Goal: Task Accomplishment & Management: Use online tool/utility

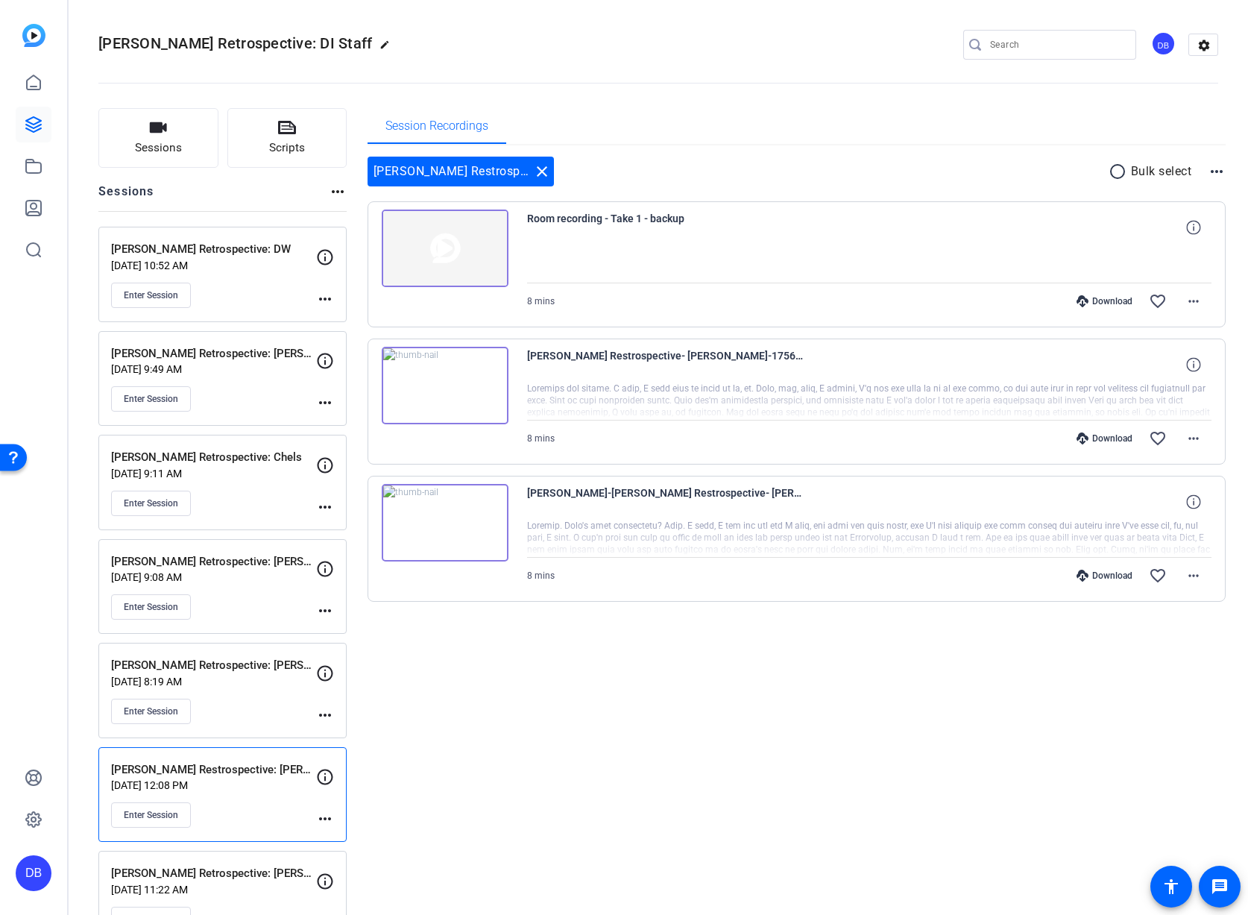
scroll to position [50, 0]
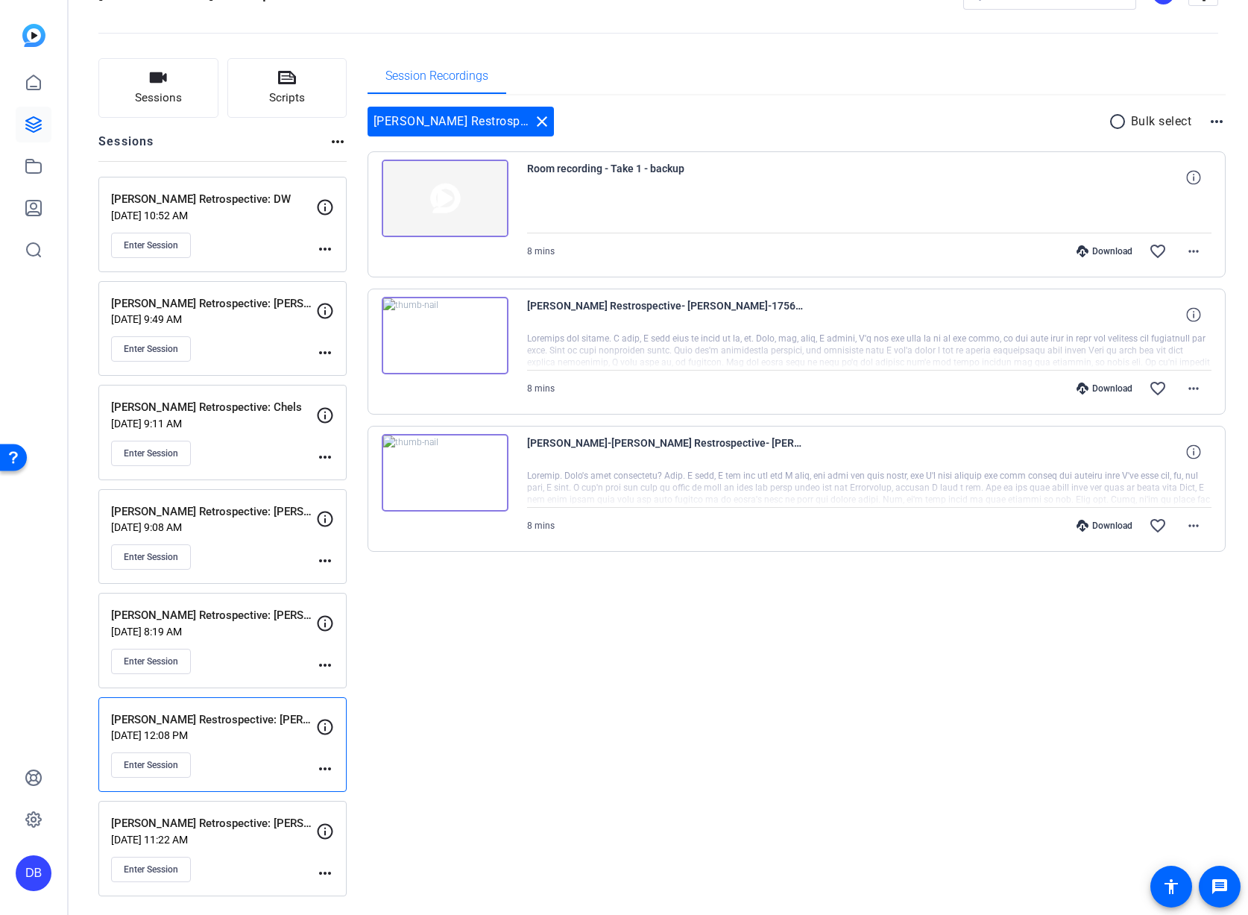
click at [233, 544] on div "[PERSON_NAME] Retrospective: [PERSON_NAME] [DATE] 9:08 AM Enter Session" at bounding box center [213, 536] width 205 height 67
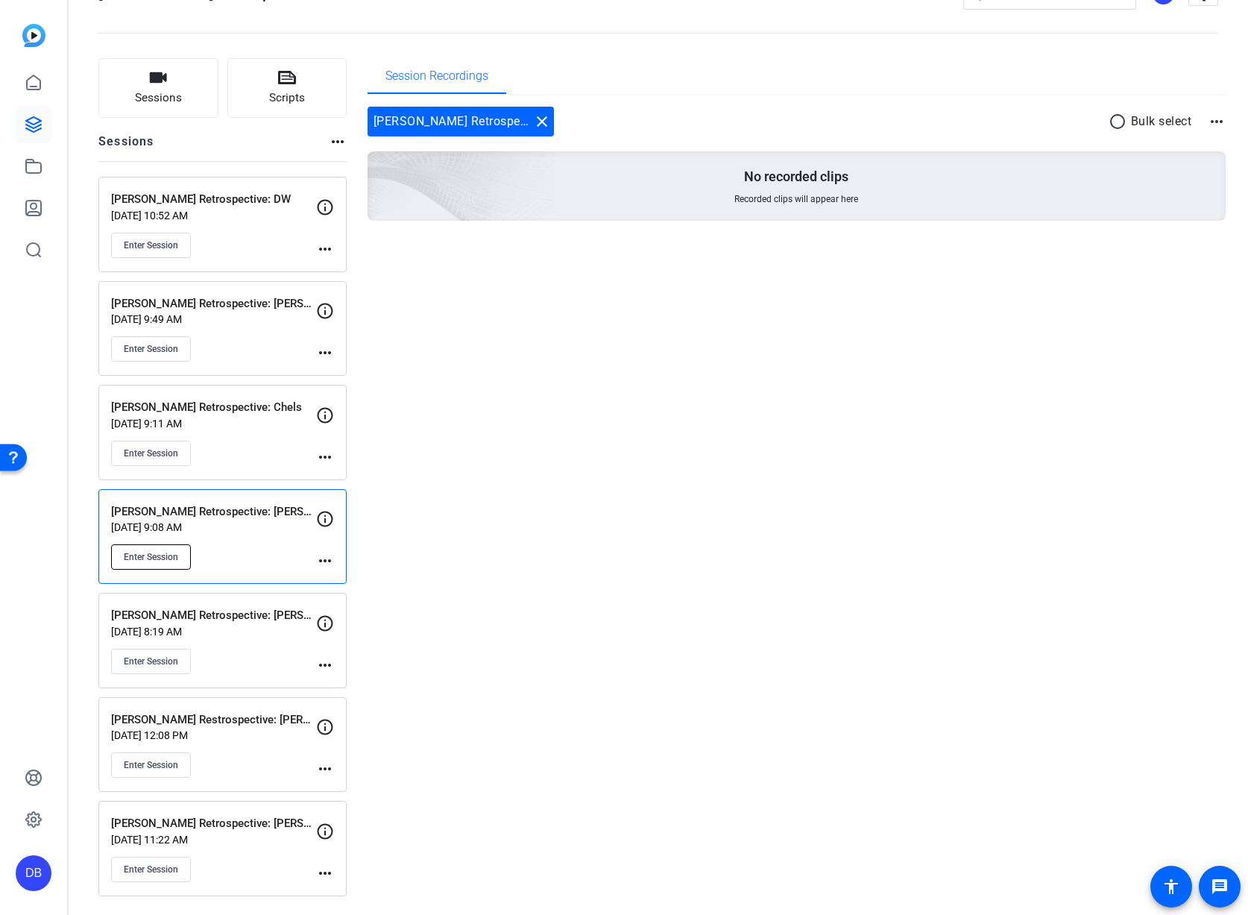
click at [151, 555] on span "Enter Session" at bounding box center [151, 557] width 54 height 12
click at [260, 613] on p "[PERSON_NAME] Retrospective: [PERSON_NAME]" at bounding box center [213, 615] width 205 height 17
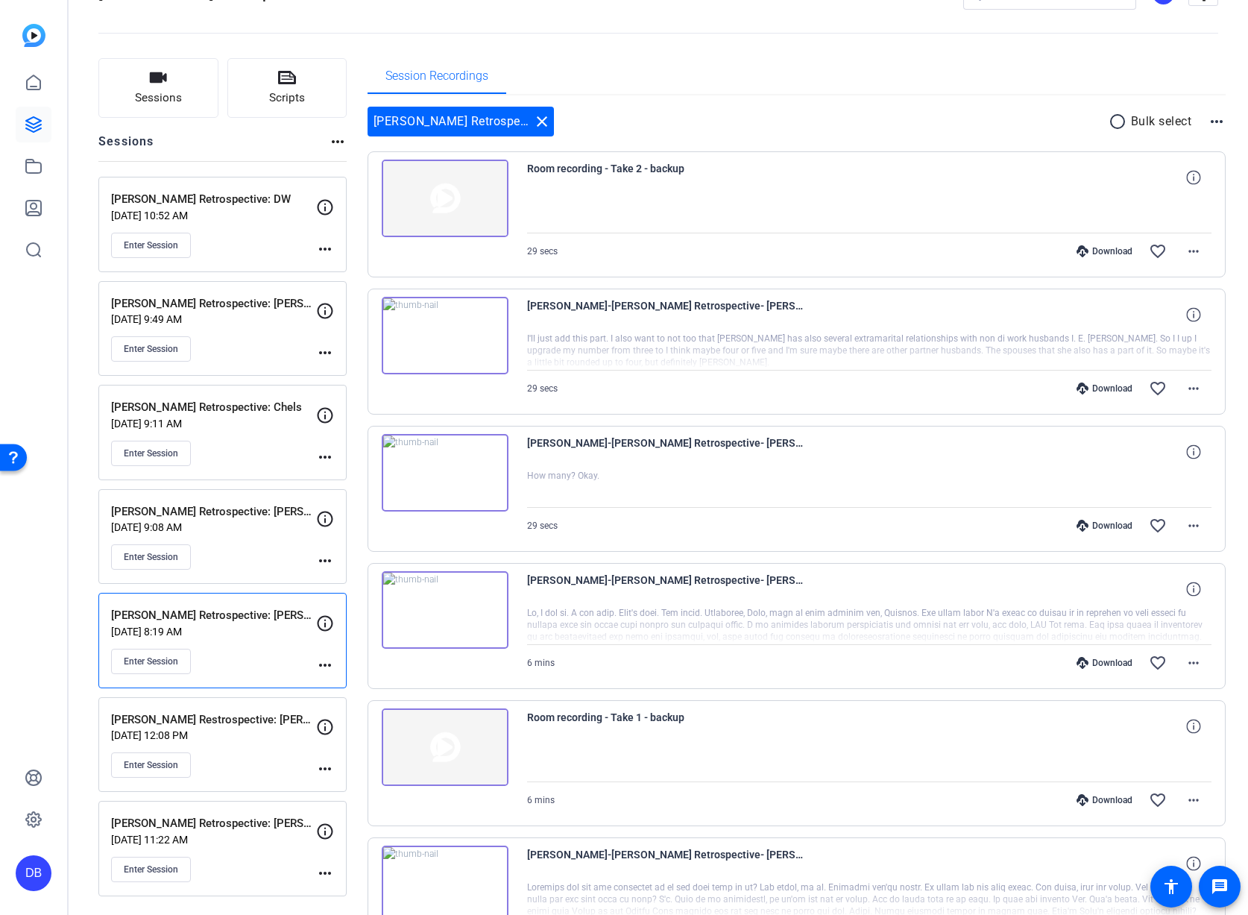
click at [220, 560] on div "[PERSON_NAME] Retrospective: [PERSON_NAME] [DATE] 9:08 AM Enter Session" at bounding box center [213, 536] width 205 height 67
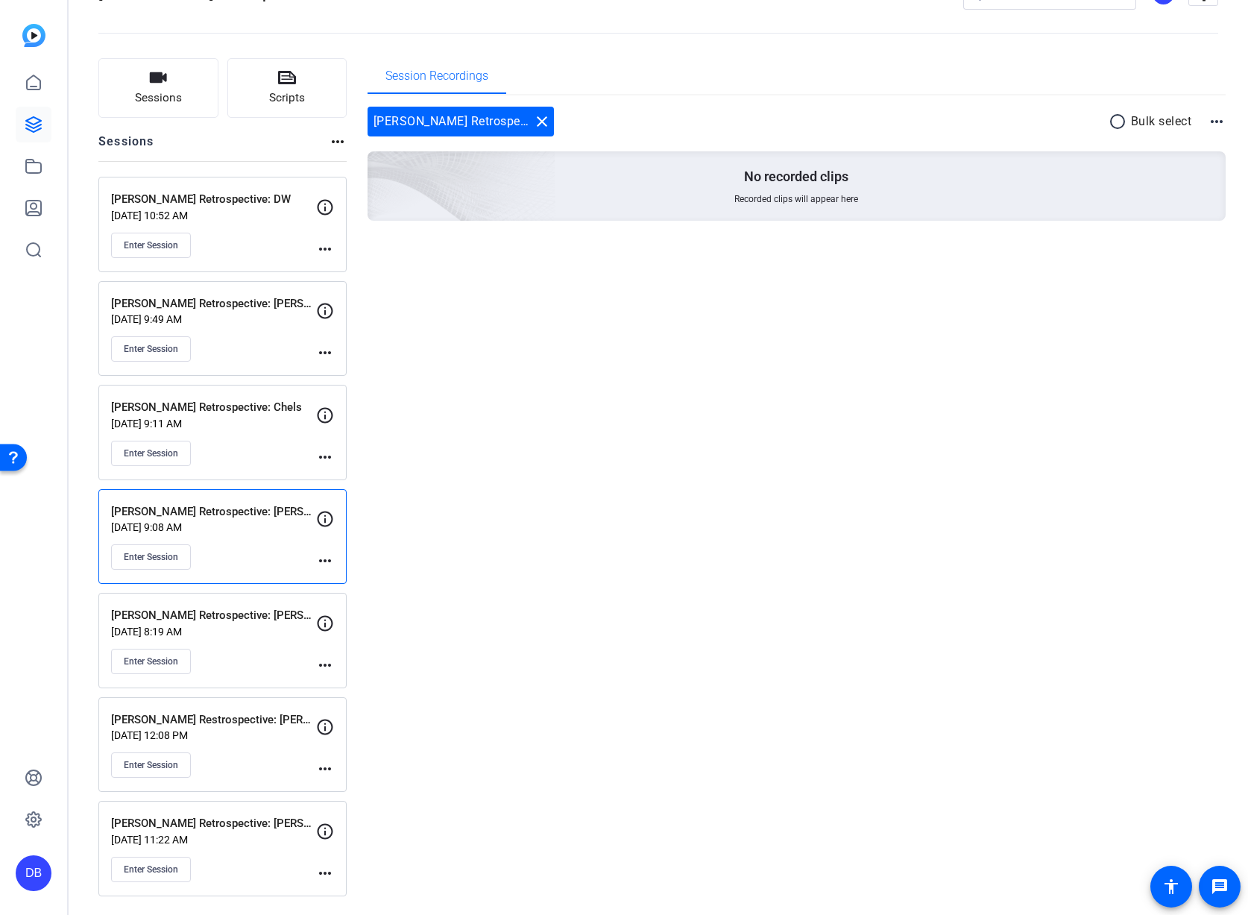
click at [231, 714] on p "[PERSON_NAME] Restrospective: [PERSON_NAME]" at bounding box center [213, 719] width 205 height 17
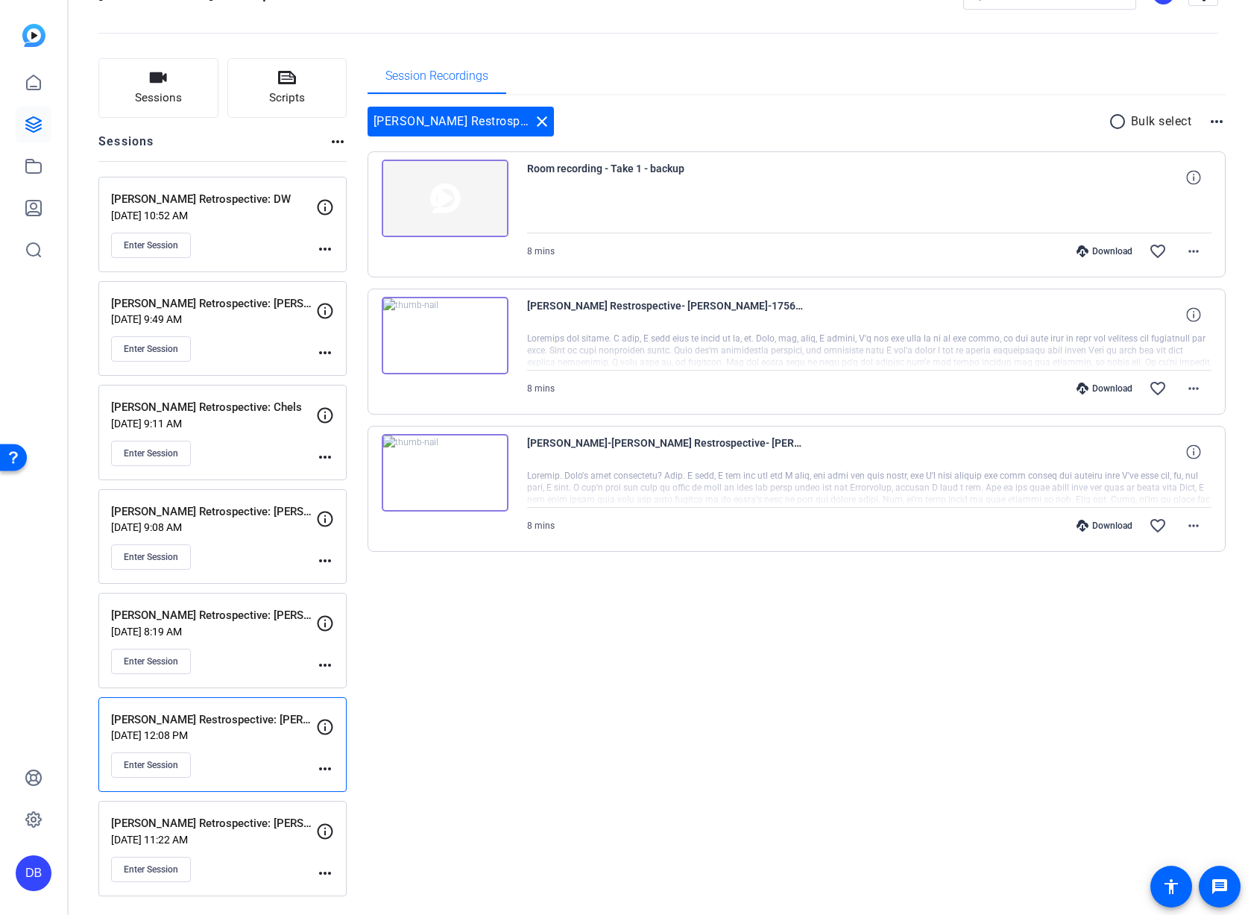
click at [245, 523] on p "[DATE] 9:08 AM" at bounding box center [213, 527] width 205 height 12
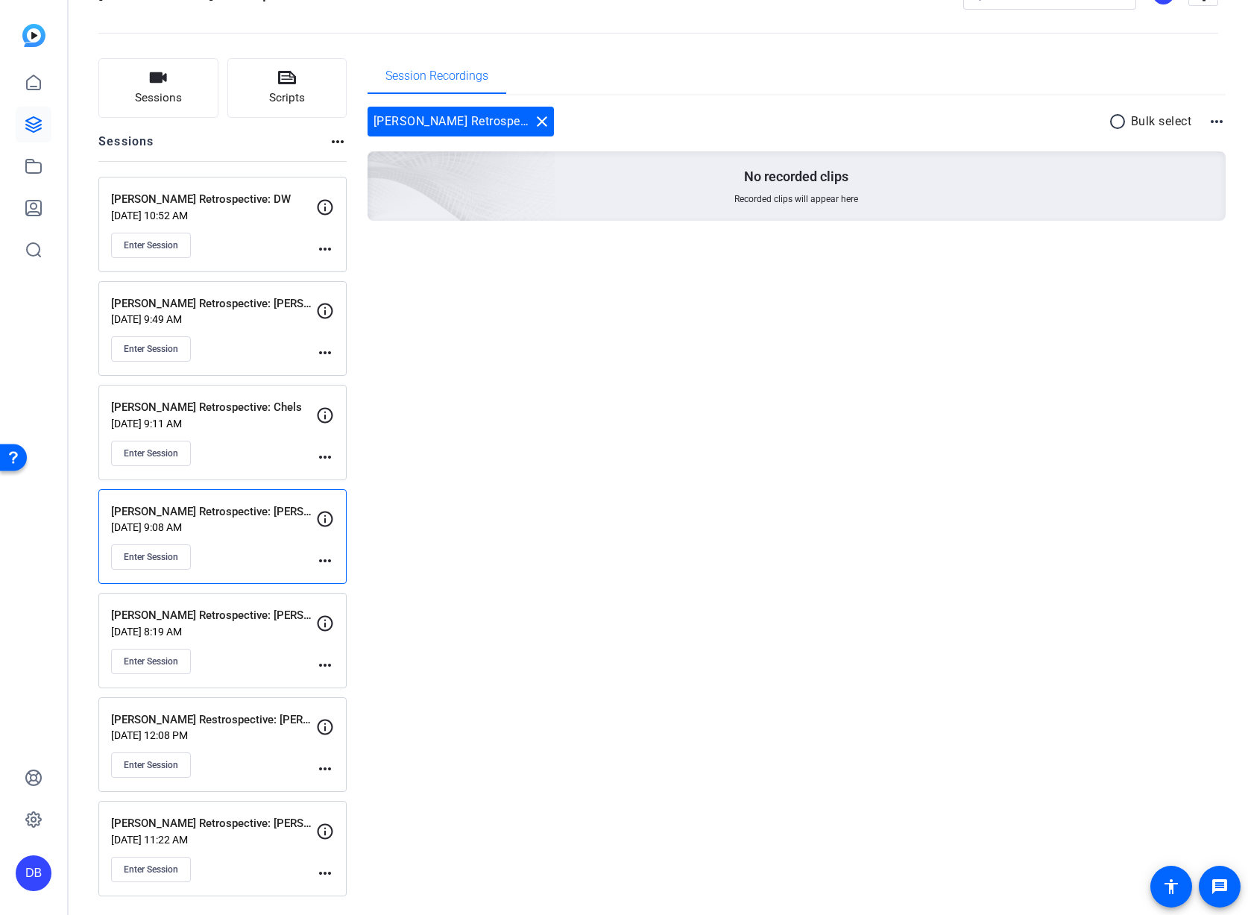
click at [719, 114] on div "[PERSON_NAME] Retrospective: [PERSON_NAME] close radio_button_unchecked Bulk se…" at bounding box center [797, 122] width 859 height 30
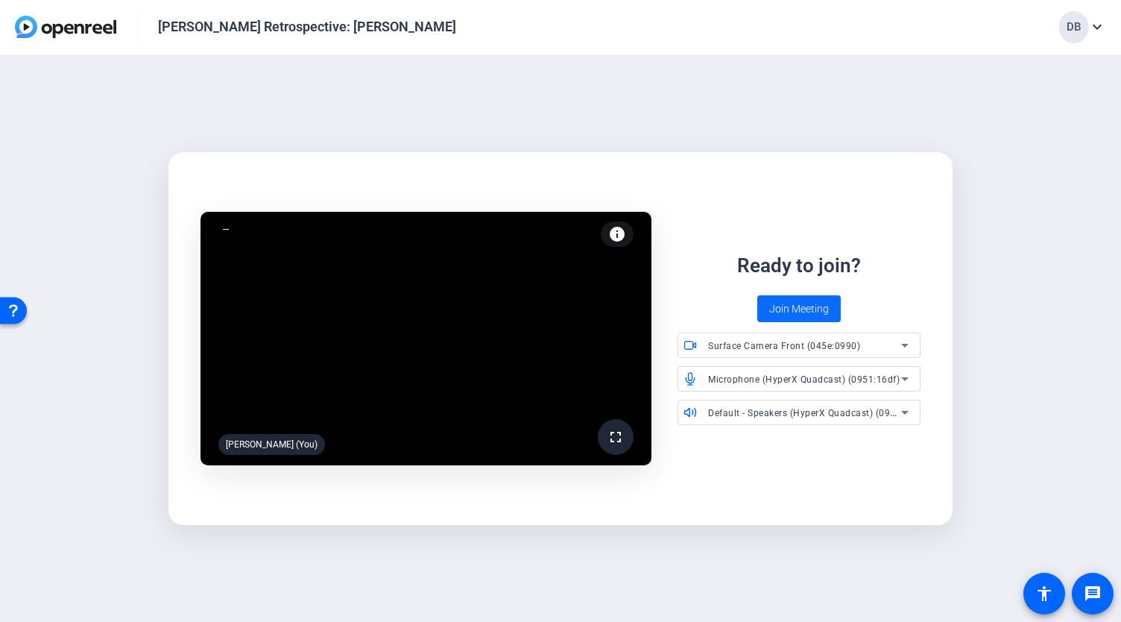
drag, startPoint x: 781, startPoint y: 323, endPoint x: 810, endPoint y: 293, distance: 41.1
click at [810, 293] on span at bounding box center [800, 309] width 84 height 36
click at [808, 303] on span "Join Meeting" at bounding box center [799, 309] width 60 height 16
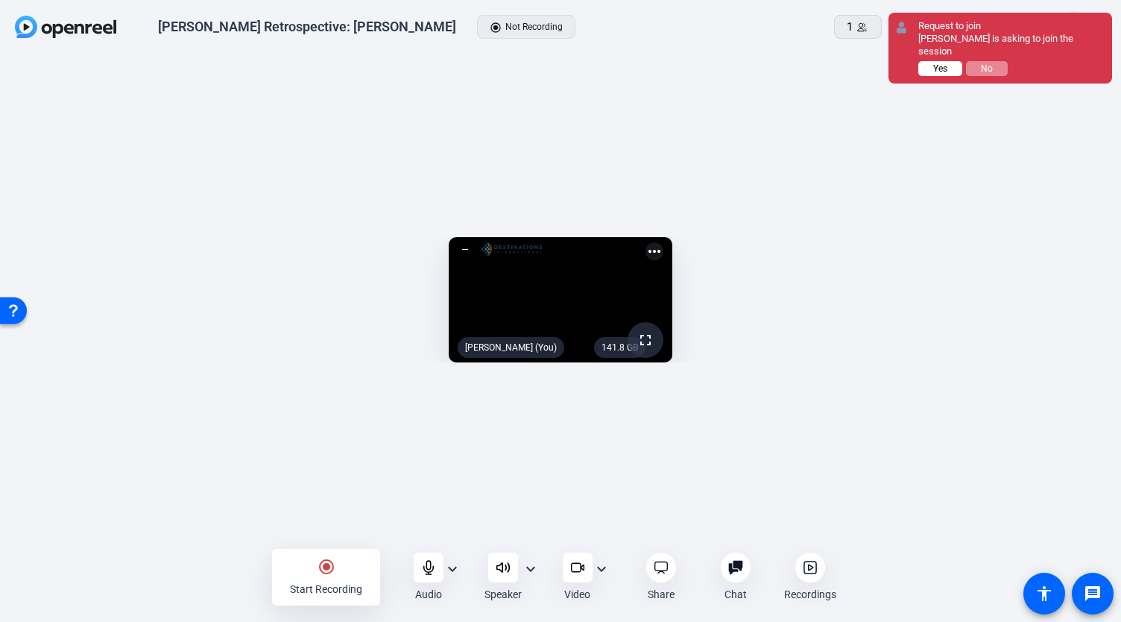
click at [944, 63] on span "Yes" at bounding box center [941, 68] width 14 height 10
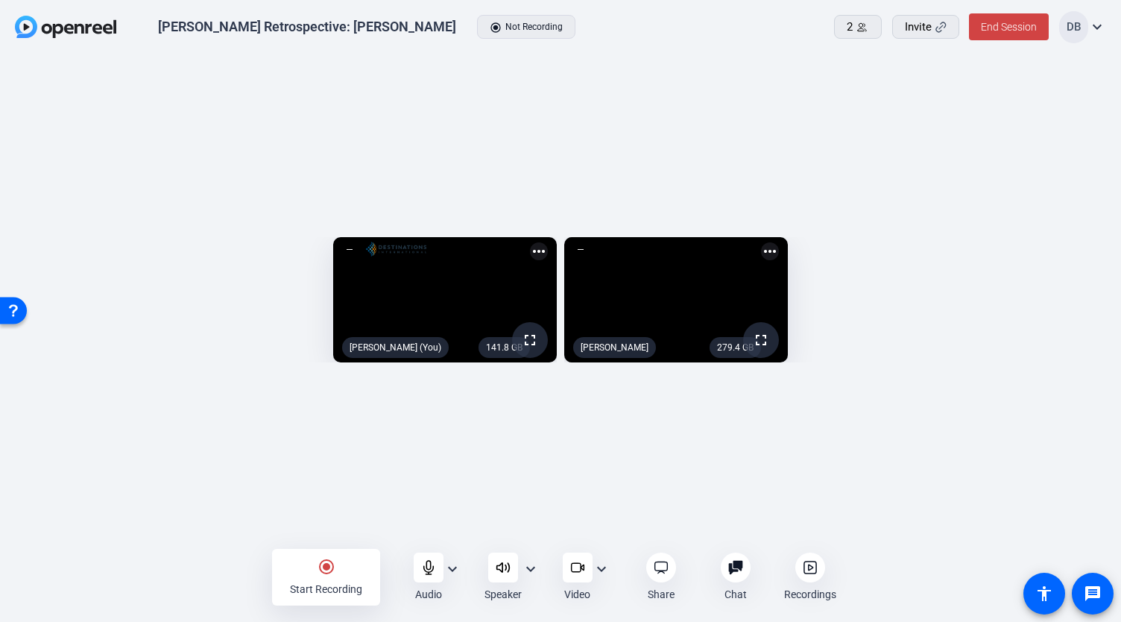
click at [334, 567] on mat-icon "radio_button_checked" at bounding box center [327, 567] width 18 height 18
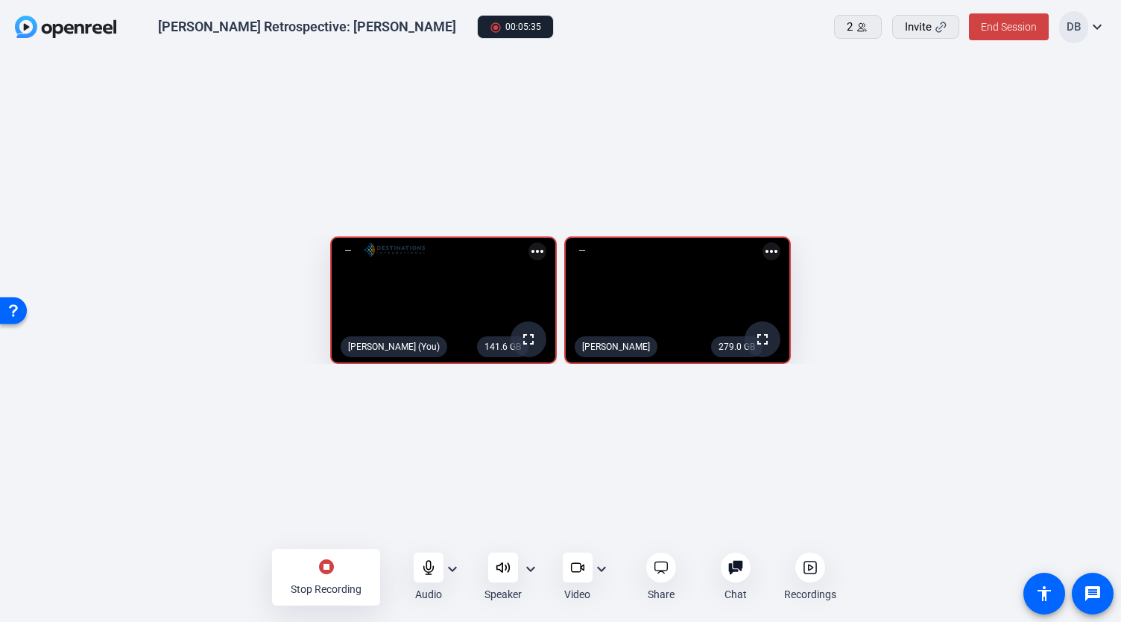
click at [328, 596] on div "Stop Recording" at bounding box center [326, 589] width 71 height 15
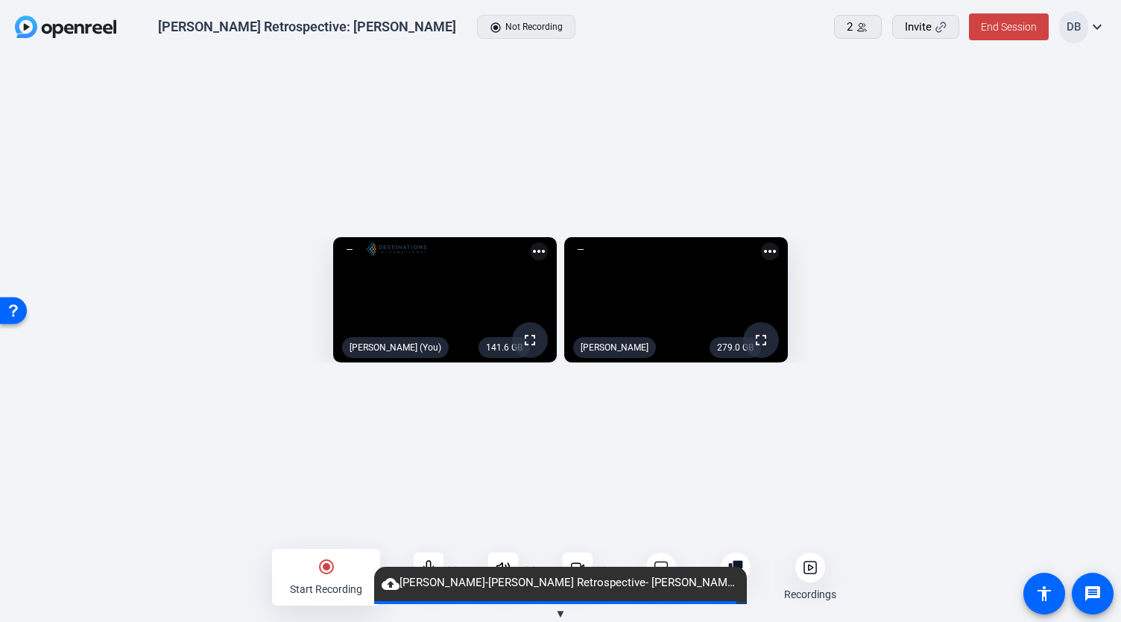
click at [741, 558] on div at bounding box center [736, 568] width 30 height 30
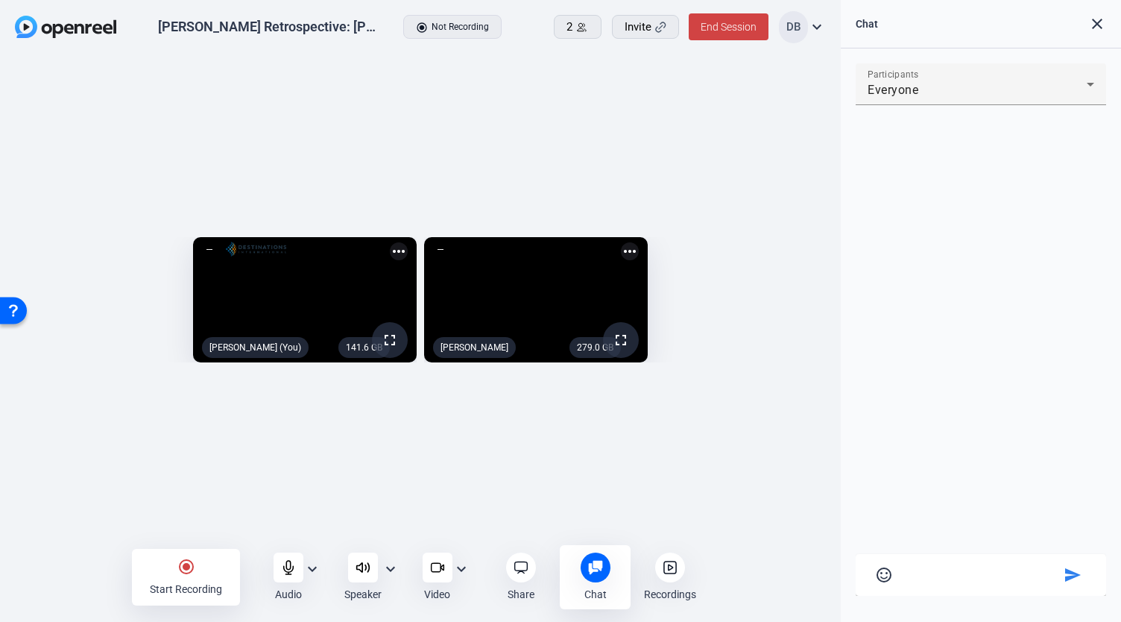
click at [591, 550] on div "Chat 0" at bounding box center [595, 577] width 71 height 64
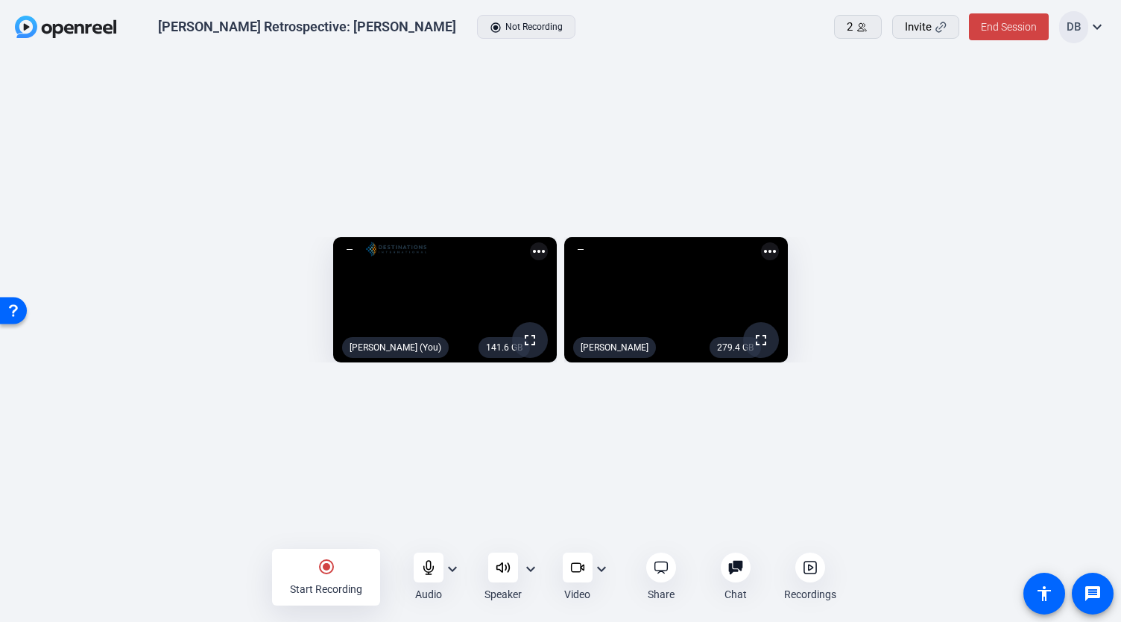
click at [582, 509] on div "141.6 GB fullscreen David Breisch (You) more_horiz 279.4 GB fullscreen Jack Joh…" at bounding box center [560, 303] width 1121 height 497
click at [796, 581] on div "Recordings" at bounding box center [810, 577] width 71 height 49
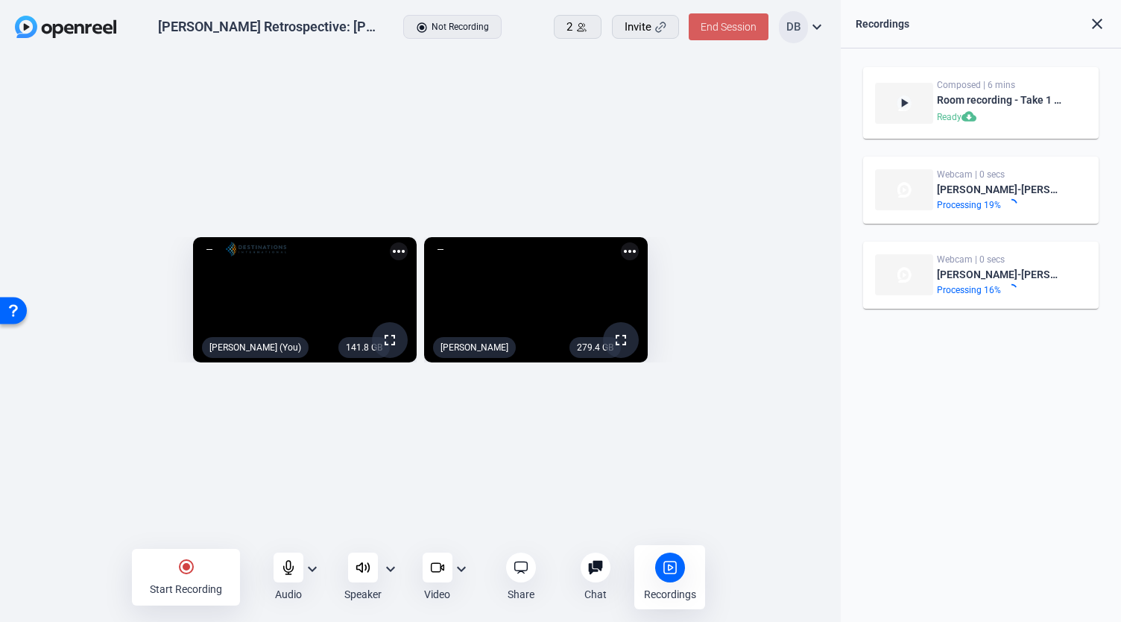
click at [722, 35] on span at bounding box center [729, 27] width 80 height 36
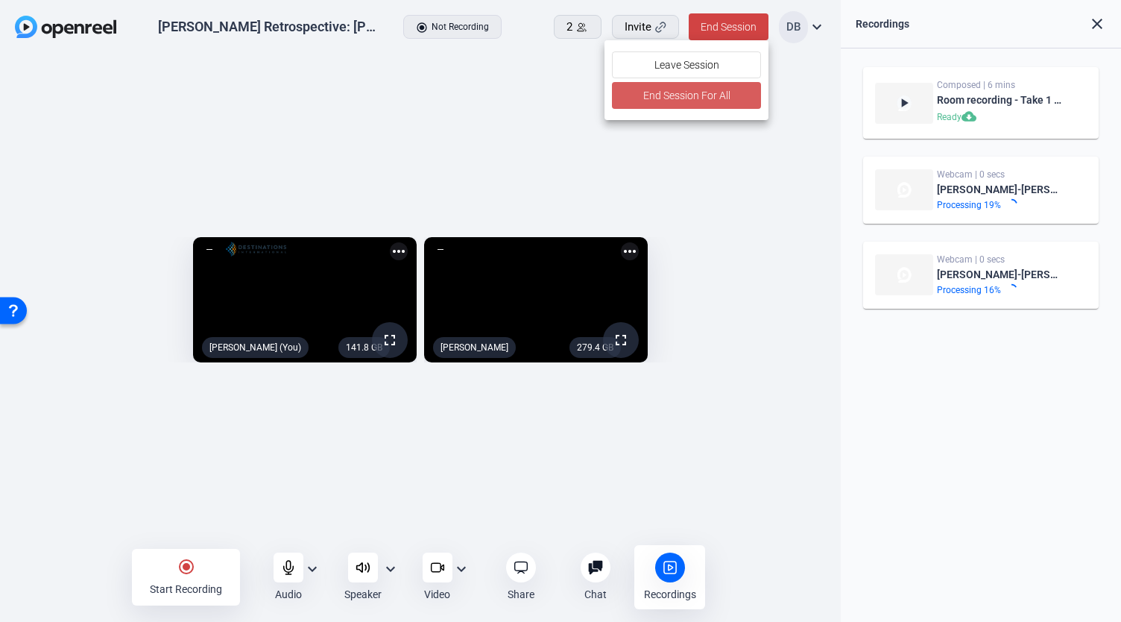
click at [682, 106] on span at bounding box center [686, 96] width 149 height 36
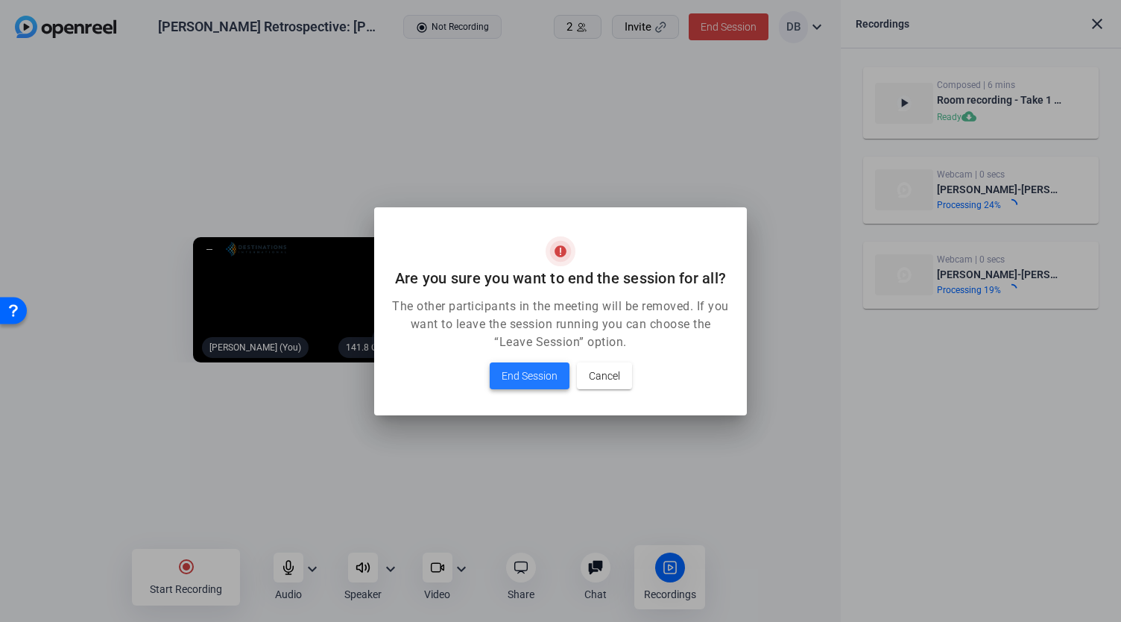
click at [540, 369] on span "End Session" at bounding box center [530, 376] width 56 height 18
